Goal: Navigation & Orientation: Go to known website

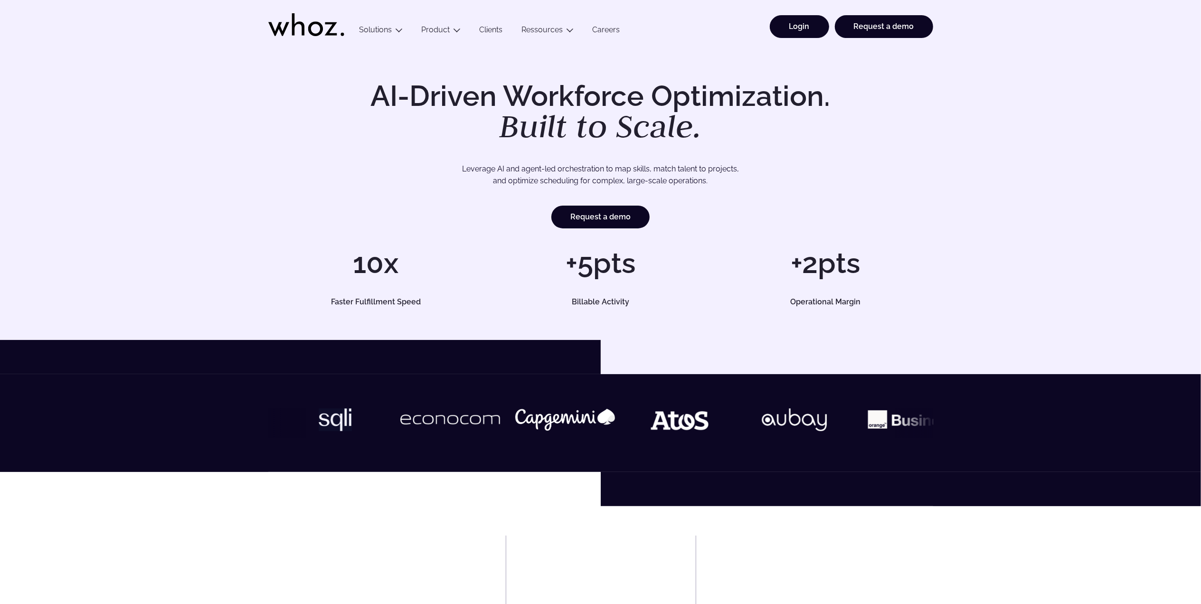
click at [806, 28] on link "Login" at bounding box center [799, 26] width 59 height 23
click at [798, 22] on link "Login" at bounding box center [799, 26] width 59 height 23
click at [783, 31] on link "Login" at bounding box center [799, 26] width 59 height 23
click at [797, 22] on link "Login" at bounding box center [799, 26] width 59 height 23
click at [800, 21] on link "Login" at bounding box center [799, 26] width 59 height 23
